Goal: Task Accomplishment & Management: Manage account settings

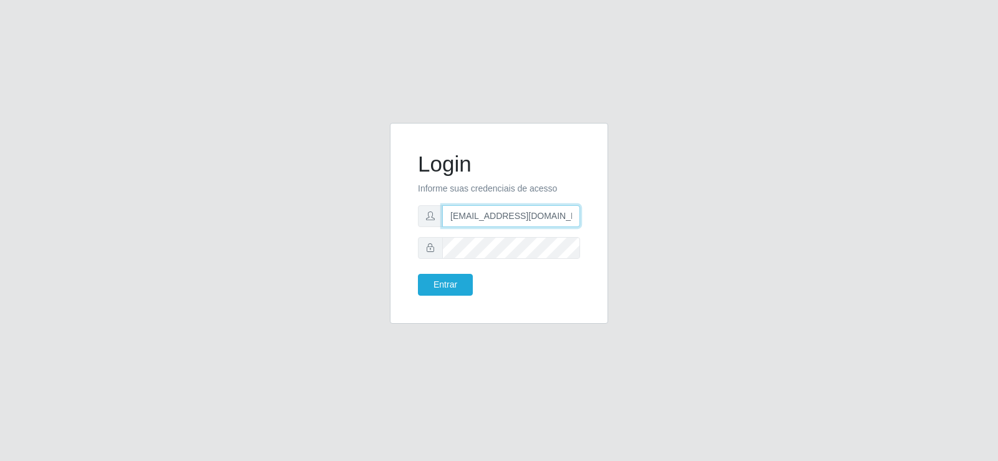
drag, startPoint x: 514, startPoint y: 211, endPoint x: 235, endPoint y: 185, distance: 280.8
click at [235, 185] on div "Login Informe suas credenciais de acesso denisepaulacavalcante@gmail.com Entrar" at bounding box center [498, 231] width 711 height 216
type input "-@gmail.com"
drag, startPoint x: 488, startPoint y: 213, endPoint x: 299, endPoint y: 200, distance: 188.9
click at [299, 200] on div "Login Informe suas credenciais de acesso -@gmail.com Entrar" at bounding box center [498, 231] width 711 height 216
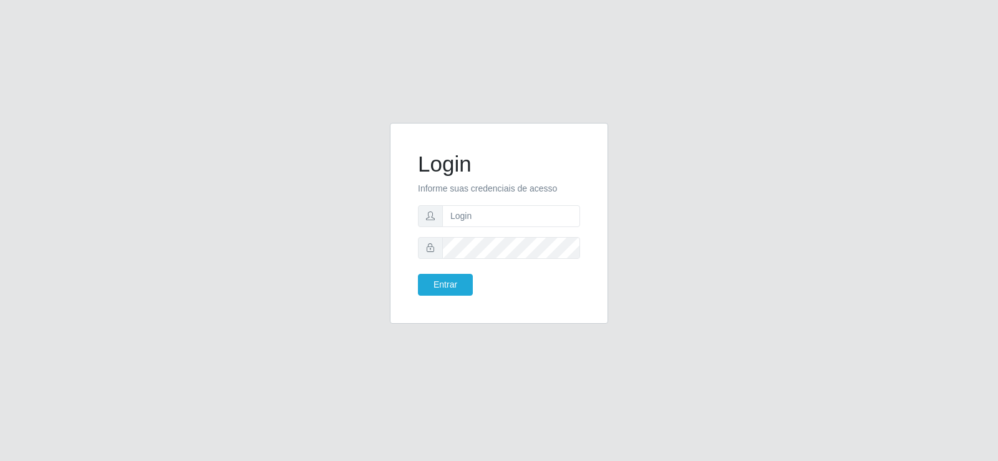
click at [97, 182] on div "Login Informe suas credenciais de acesso Entrar" at bounding box center [499, 230] width 998 height 461
click at [991, 183] on div "Login Informe suas credenciais de acesso Entrar" at bounding box center [499, 230] width 998 height 461
click at [557, 213] on input "text" at bounding box center [511, 216] width 138 height 22
type input "Fbarros224@gmail.com"
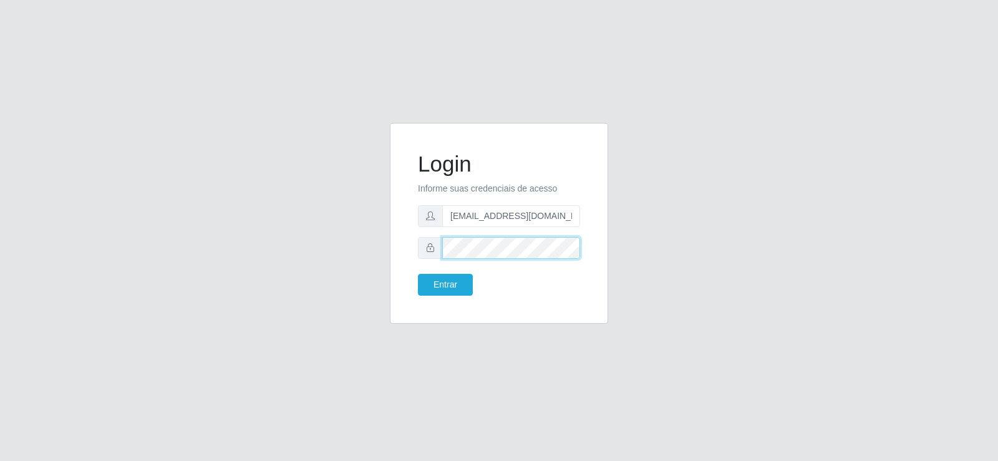
click at [324, 245] on div "Login Informe suas credenciais de acesso Fbarros224@gmail.com Entrar" at bounding box center [498, 231] width 711 height 216
click at [434, 283] on button "Entrar" at bounding box center [445, 285] width 55 height 22
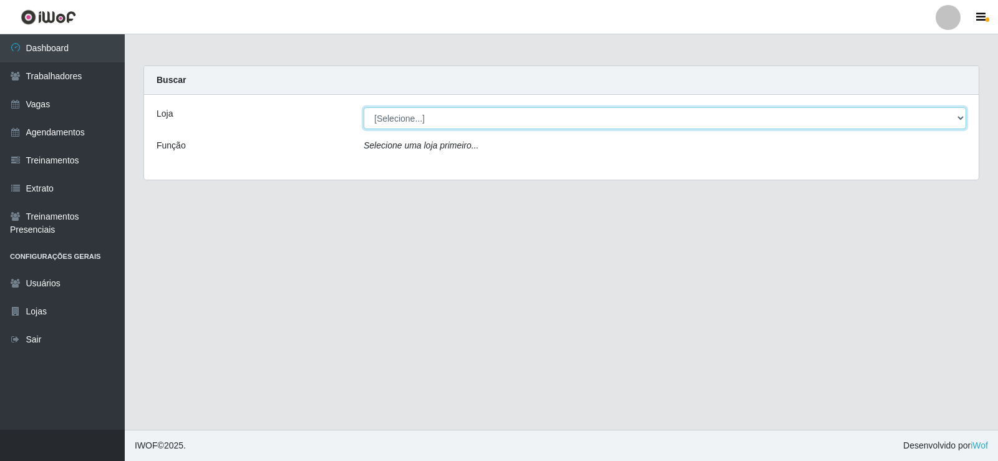
drag, startPoint x: 380, startPoint y: 110, endPoint x: 406, endPoint y: 128, distance: 31.0
click at [380, 110] on select "[Selecione...] Supermercado Tadeu - Lagoa Seca" at bounding box center [665, 118] width 603 height 22
select select "195"
click at [364, 107] on select "[Selecione...] Supermercado Tadeu - Lagoa Seca" at bounding box center [665, 118] width 603 height 22
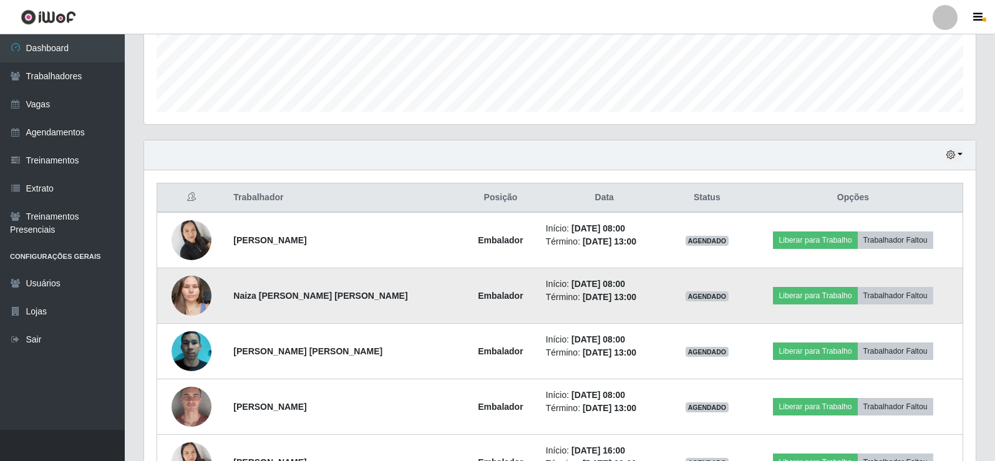
scroll to position [479, 0]
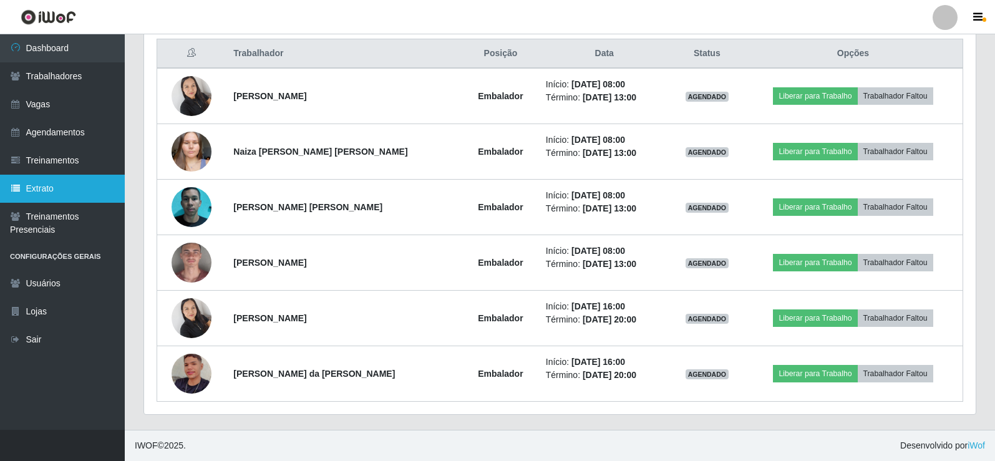
click at [62, 183] on link "Extrato" at bounding box center [62, 189] width 125 height 28
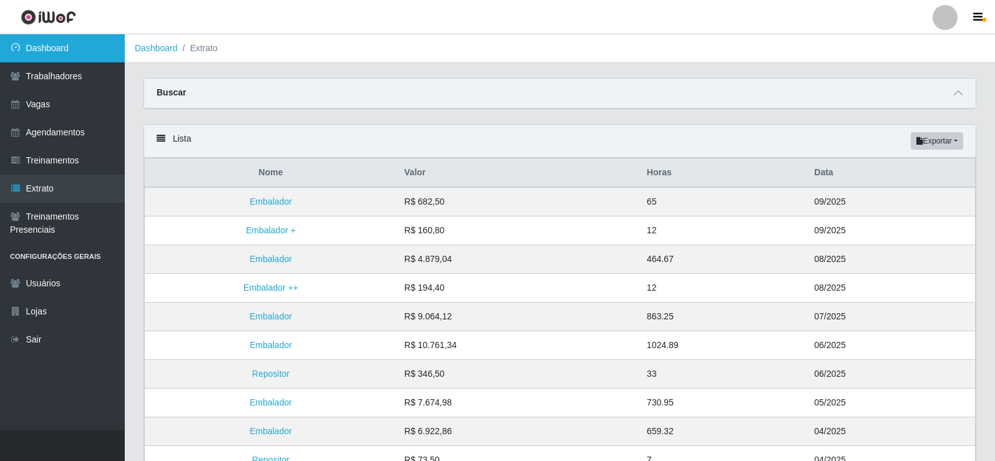
click at [73, 51] on link "Dashboard" at bounding box center [62, 48] width 125 height 28
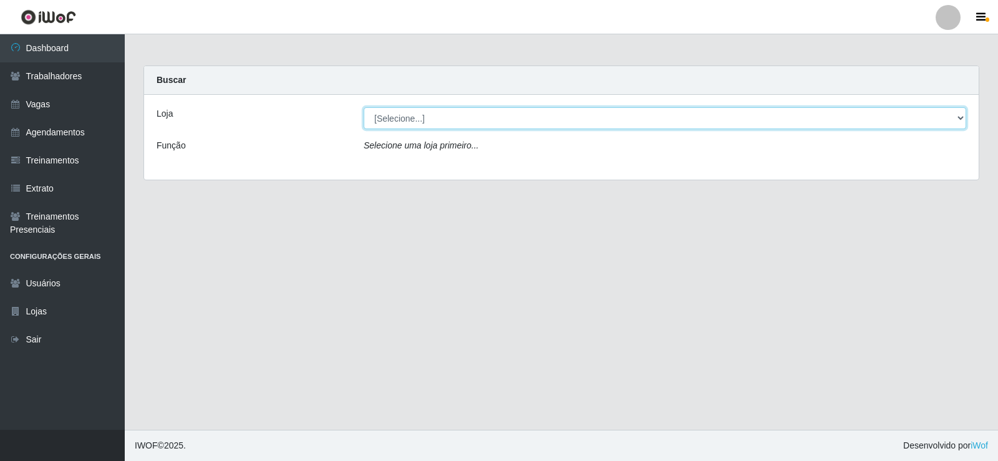
drag, startPoint x: 382, startPoint y: 115, endPoint x: 382, endPoint y: 128, distance: 13.1
click at [383, 115] on select "[Selecione...] Supermercado Tadeu - Lagoa Seca" at bounding box center [665, 118] width 603 height 22
select select "195"
click at [364, 107] on select "[Selecione...] Supermercado Tadeu - Lagoa Seca" at bounding box center [665, 118] width 603 height 22
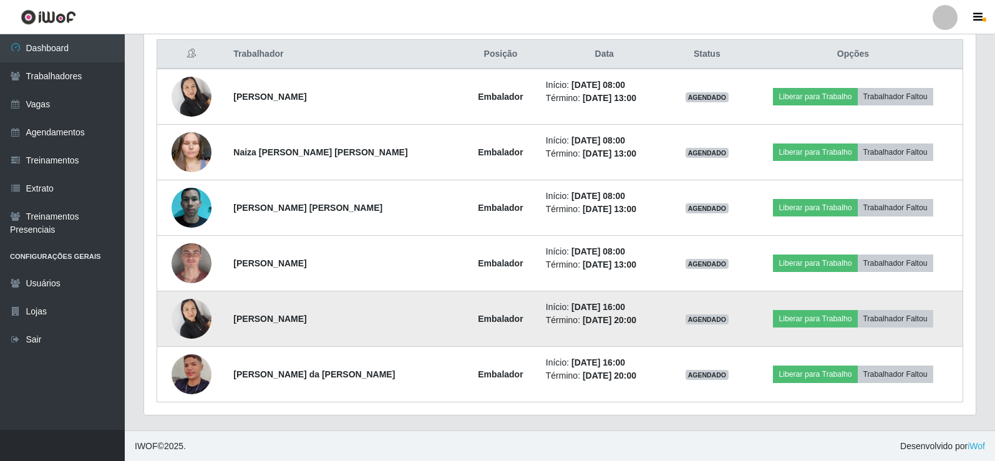
scroll to position [479, 0]
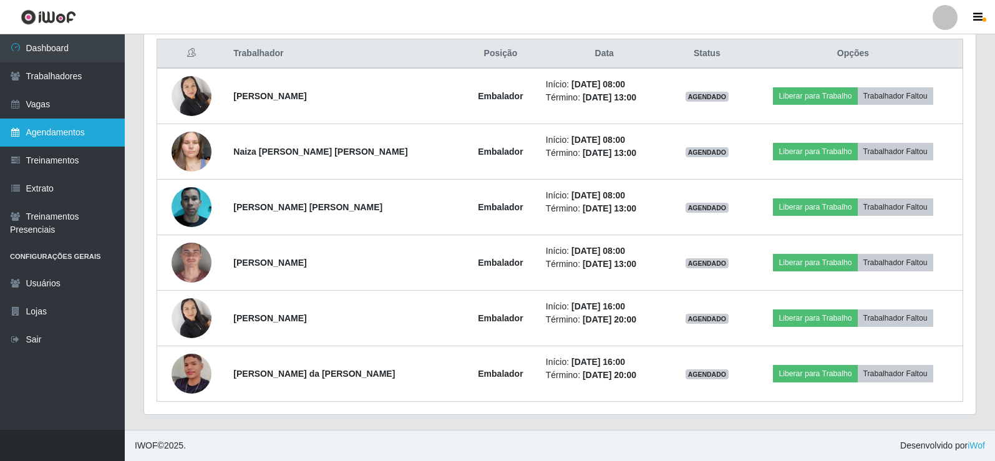
click at [51, 140] on link "Agendamentos" at bounding box center [62, 133] width 125 height 28
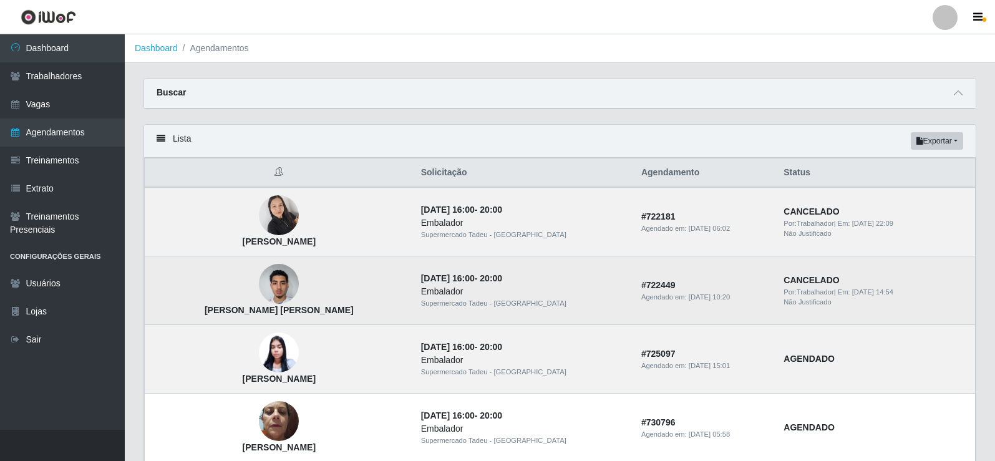
click at [275, 284] on img at bounding box center [279, 284] width 40 height 53
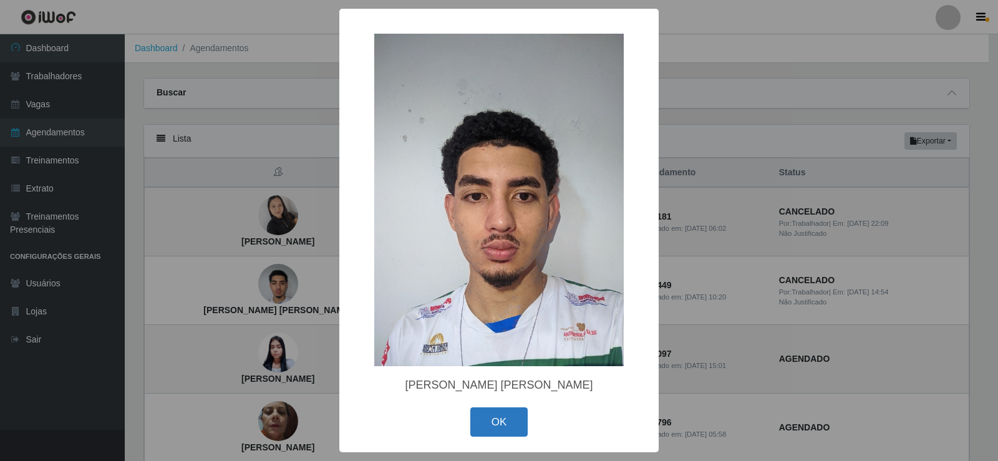
click at [500, 422] on button "OK" at bounding box center [499, 421] width 58 height 29
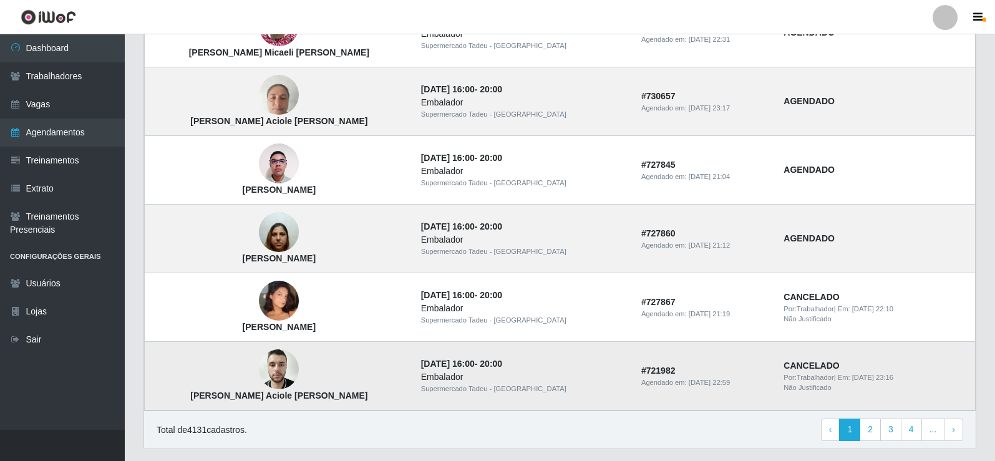
scroll to position [779, 0]
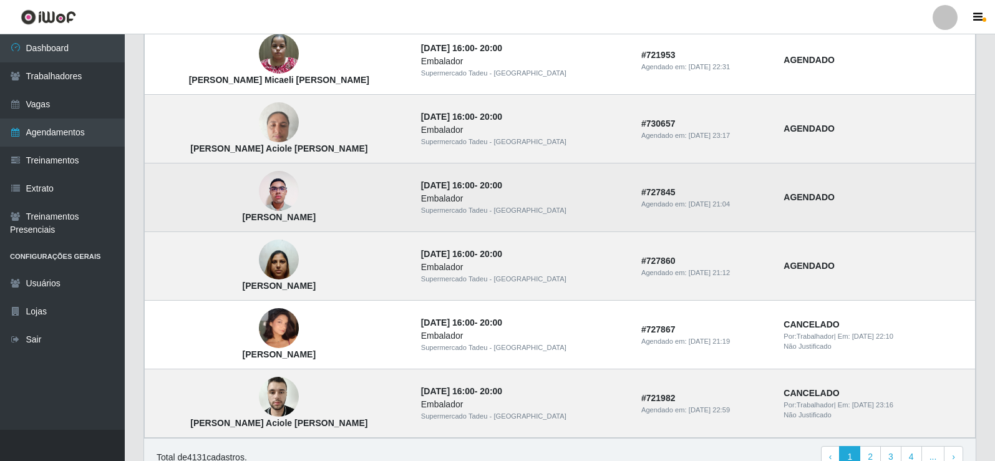
click at [279, 200] on img at bounding box center [279, 191] width 40 height 53
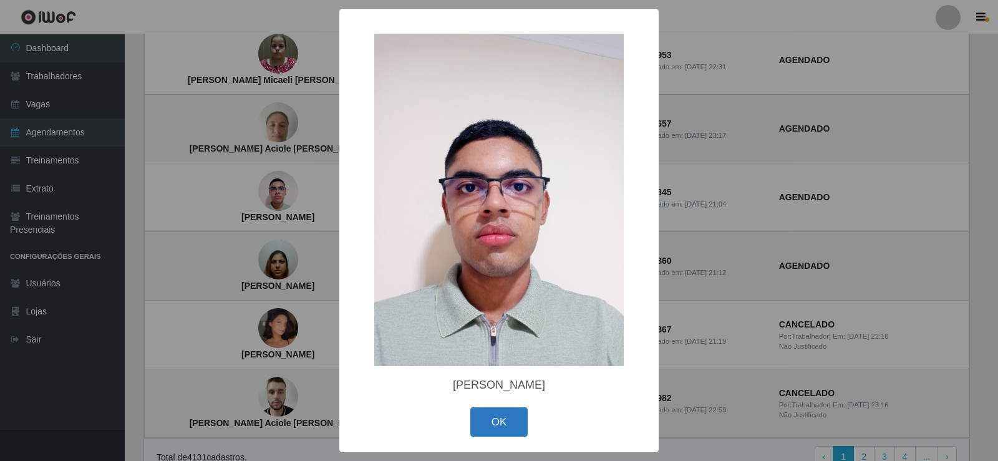
click at [494, 428] on button "OK" at bounding box center [499, 421] width 58 height 29
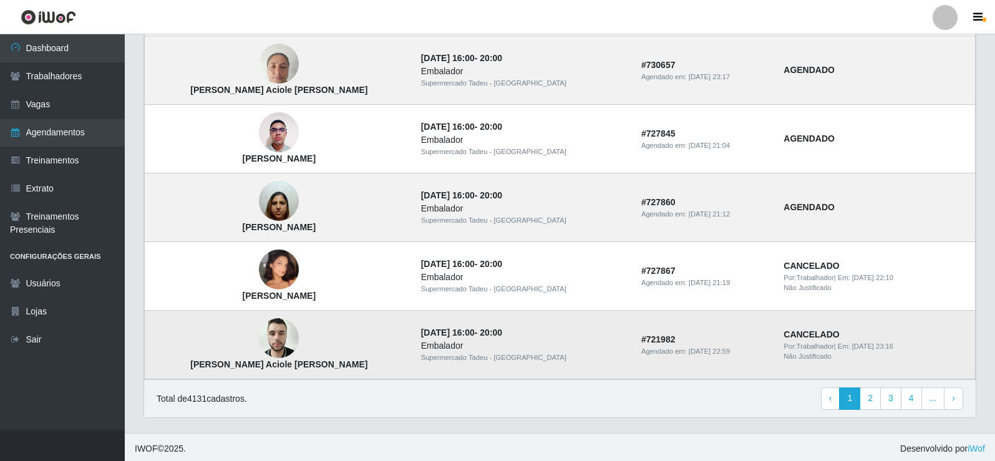
scroll to position [842, 0]
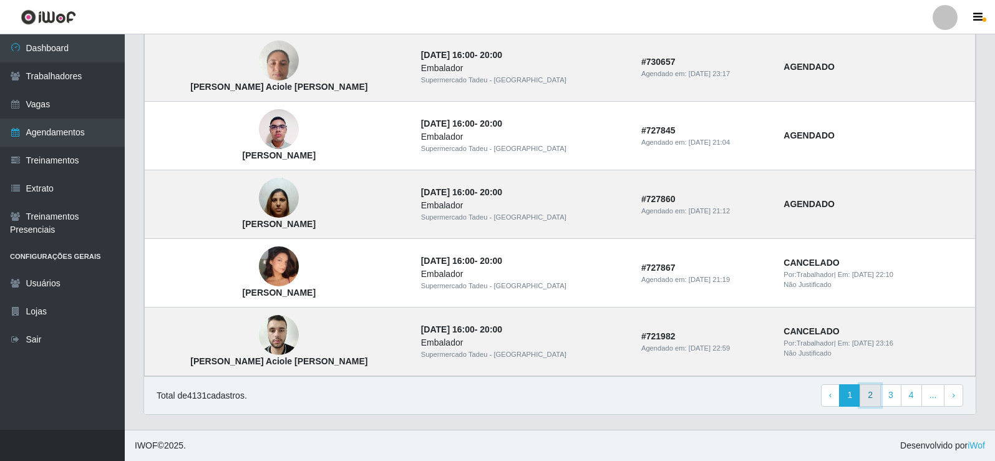
click at [868, 398] on link "2" at bounding box center [870, 395] width 21 height 22
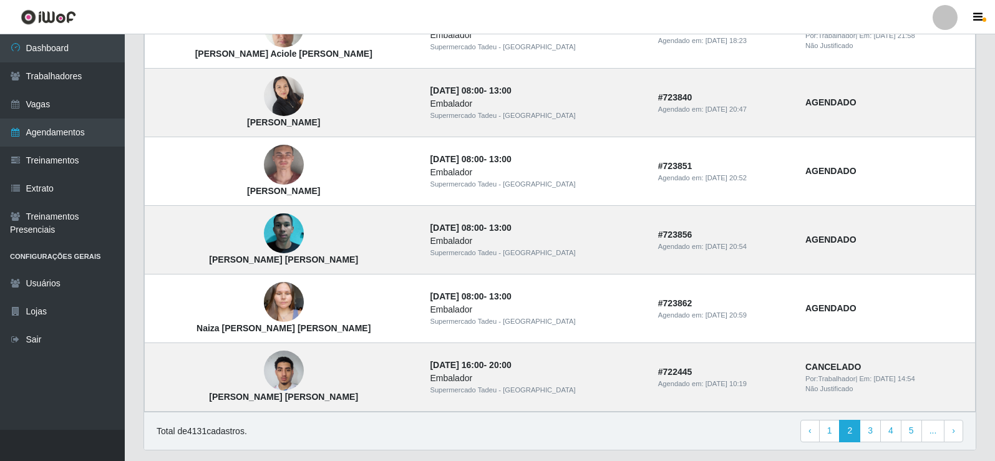
scroll to position [811, 0]
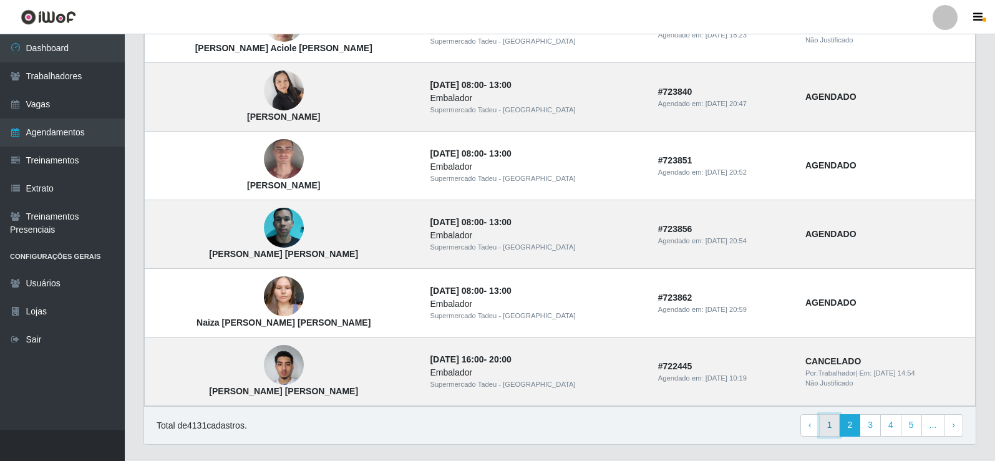
click at [831, 429] on link "1" at bounding box center [829, 425] width 21 height 22
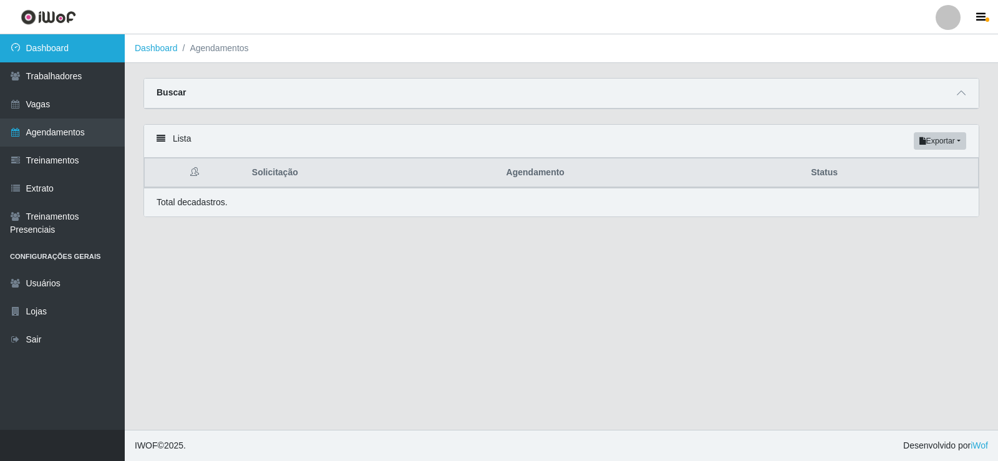
click at [45, 42] on link "Dashboard" at bounding box center [62, 48] width 125 height 28
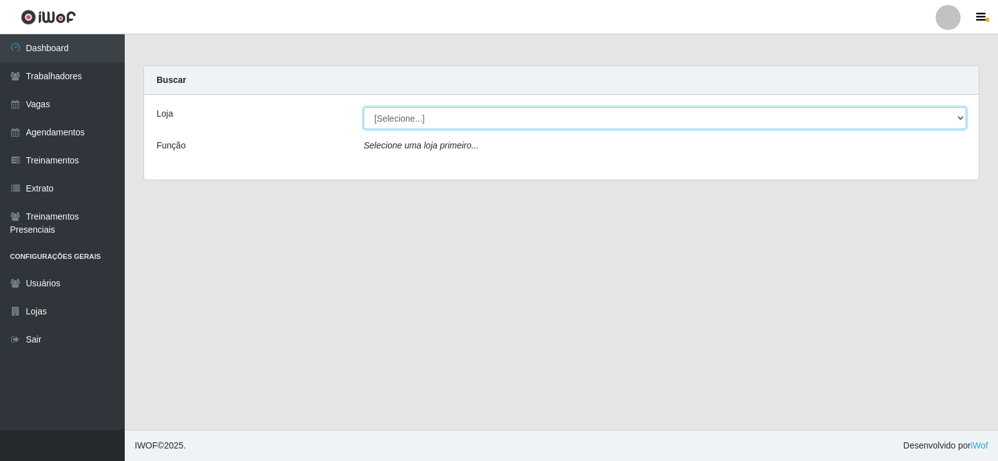
click at [416, 117] on select "[Selecione...] Supermercado Tadeu - Lagoa Seca" at bounding box center [665, 118] width 603 height 22
select select "195"
click at [364, 107] on select "[Selecione...] Supermercado Tadeu - Lagoa Seca" at bounding box center [665, 118] width 603 height 22
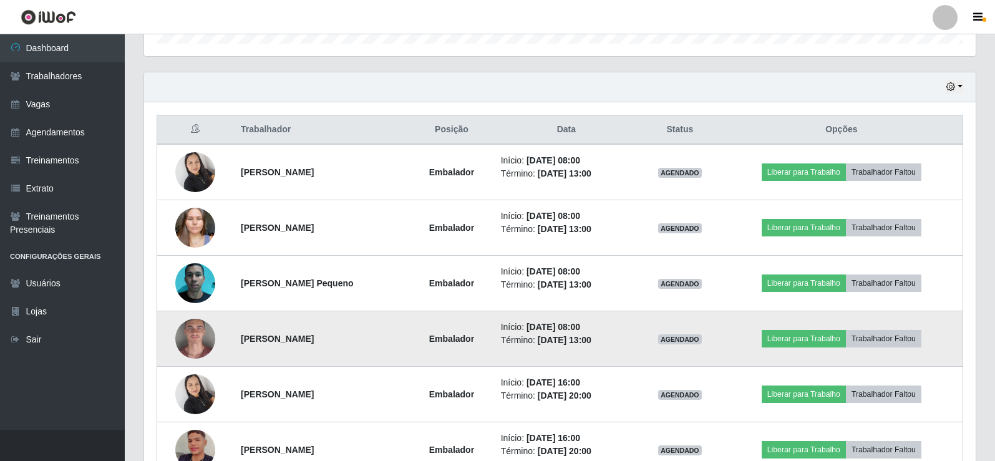
scroll to position [437, 0]
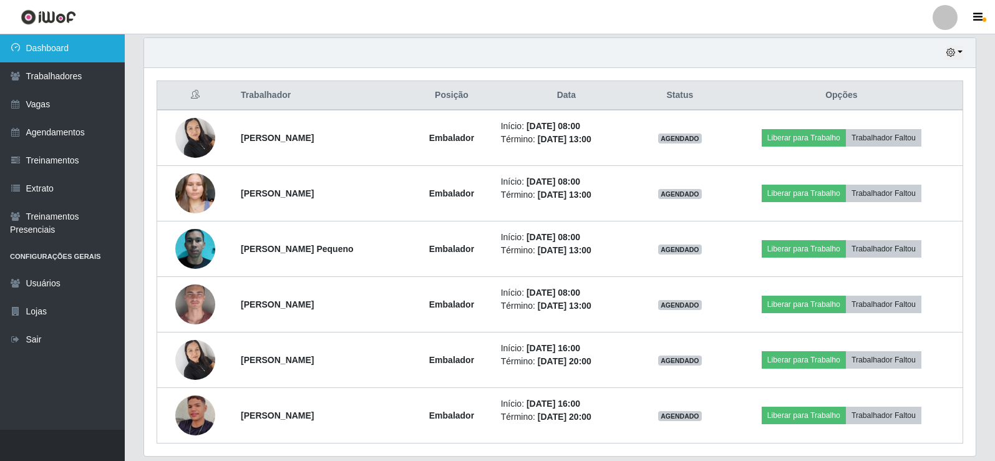
click at [59, 47] on link "Dashboard" at bounding box center [62, 48] width 125 height 28
